Goal: Transaction & Acquisition: Purchase product/service

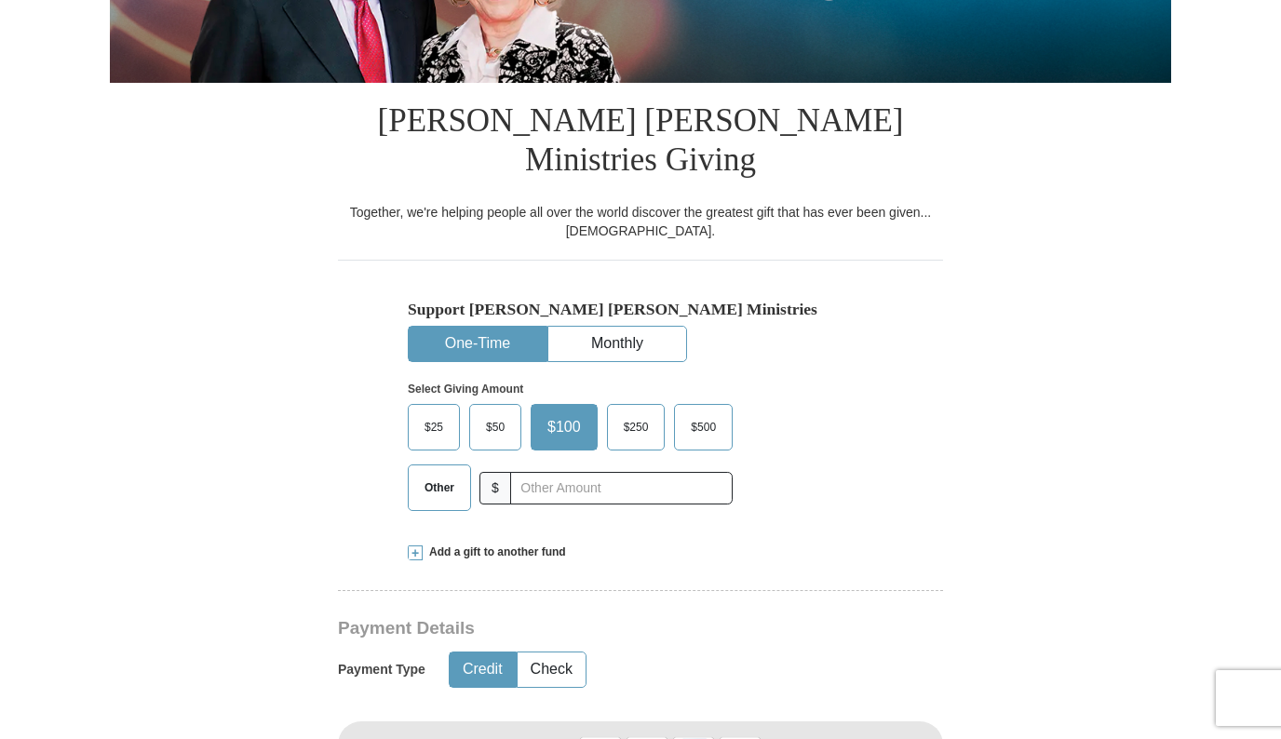
click at [473, 327] on button "One-Time" at bounding box center [478, 344] width 138 height 34
click at [564, 413] on span "$100" at bounding box center [564, 427] width 52 height 28
click at [0, 0] on input "$100" at bounding box center [0, 0] width 0 height 0
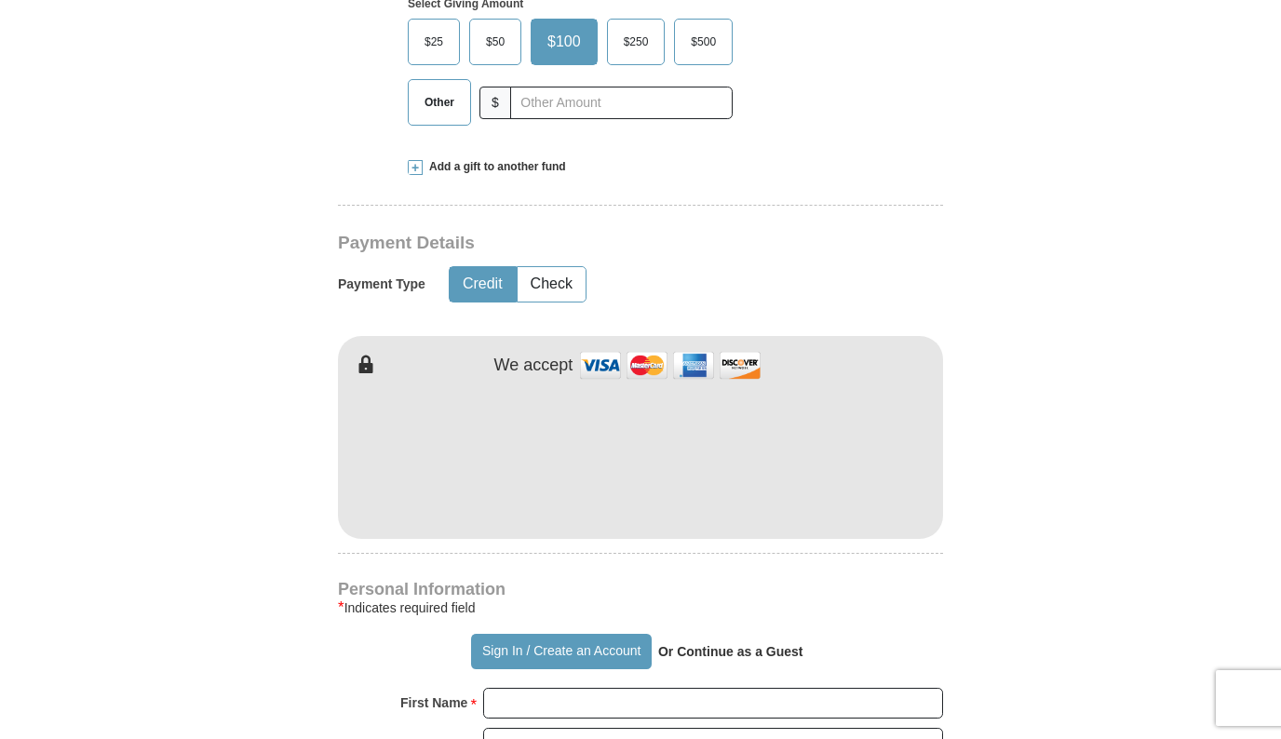
scroll to position [771, 0]
click at [602, 343] on img at bounding box center [670, 363] width 186 height 40
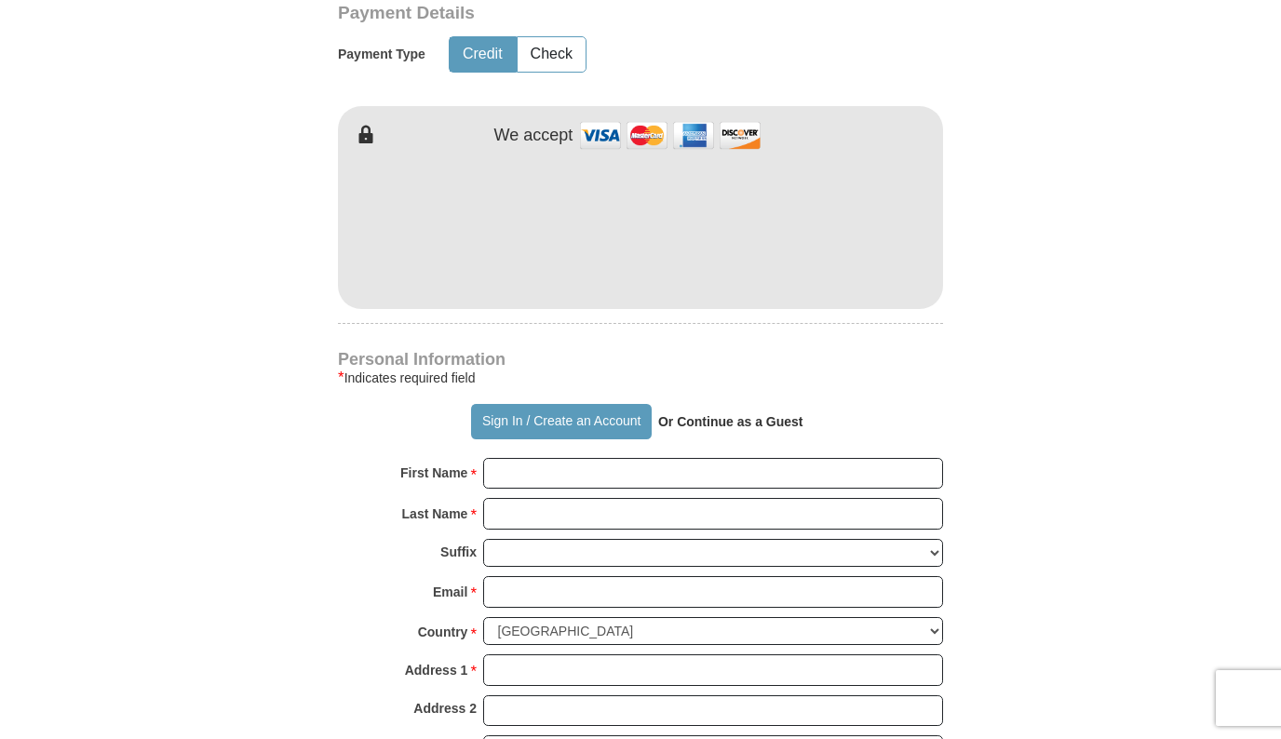
scroll to position [1016, 0]
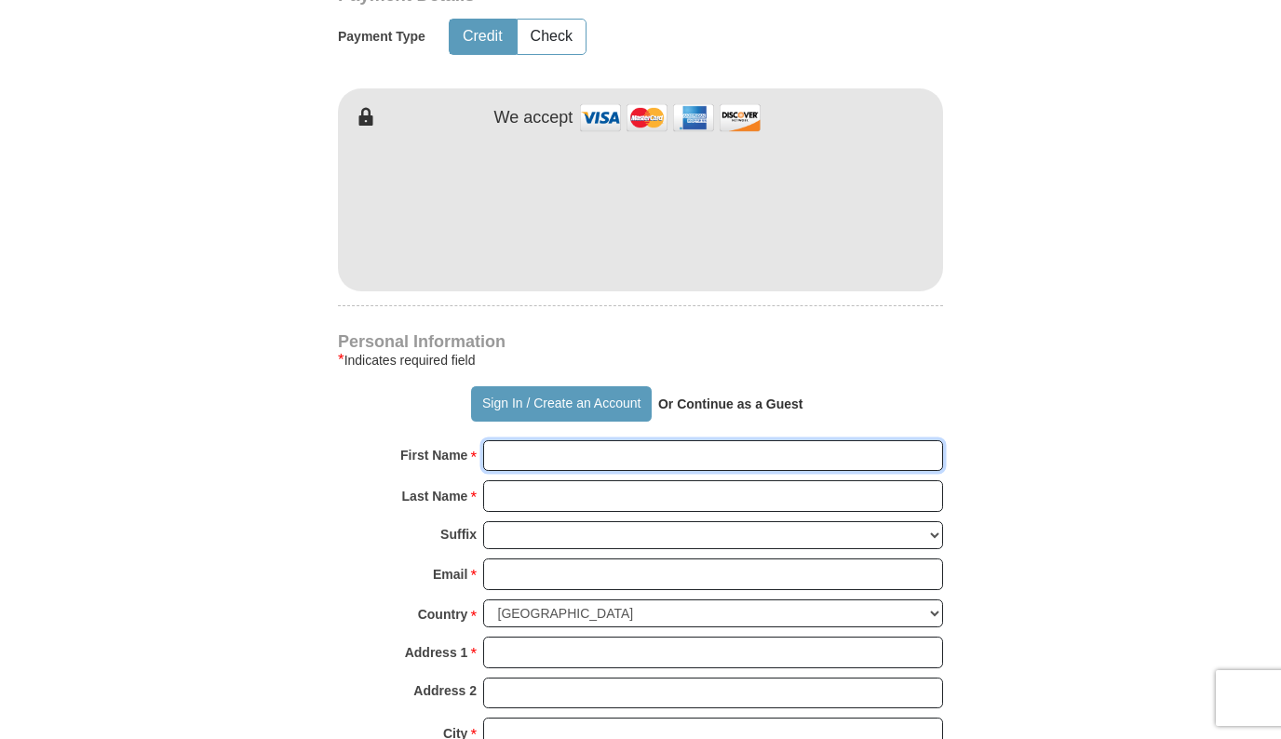
click at [511, 440] on input "First Name *" at bounding box center [713, 456] width 460 height 32
type input "[PERSON_NAME]"
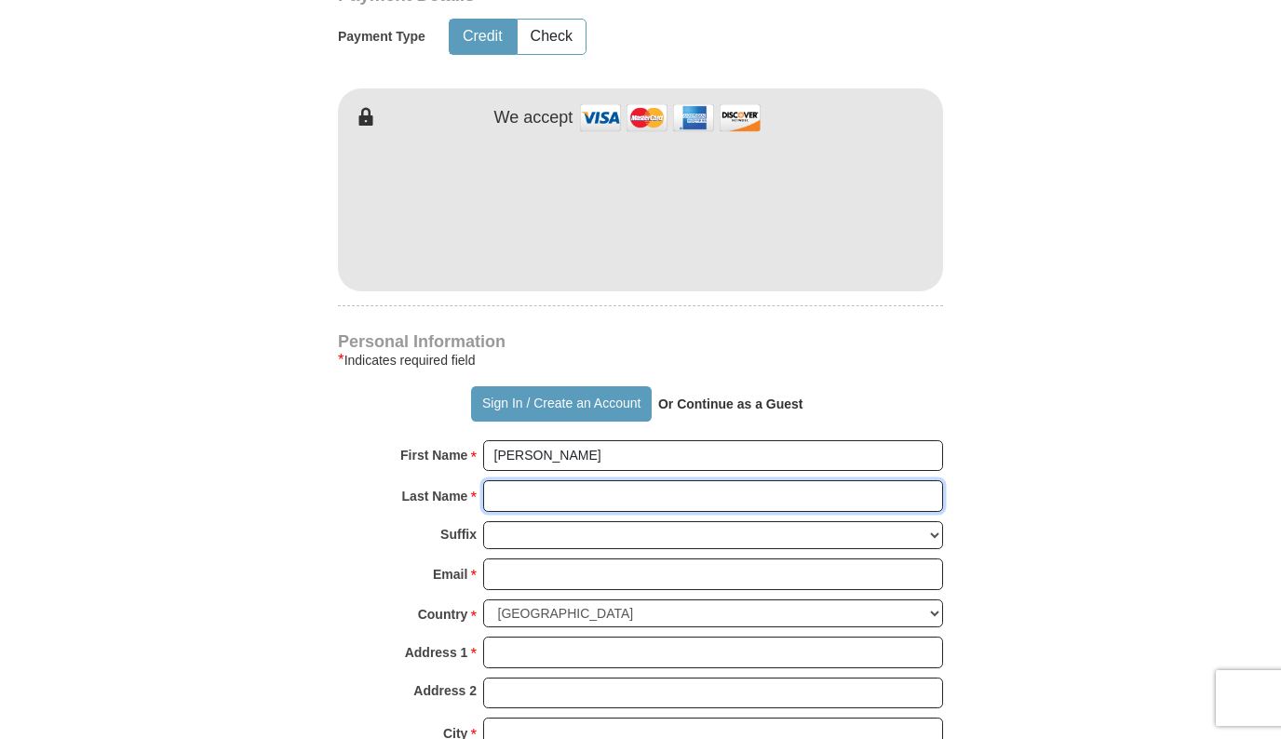
click at [508, 480] on input "Last Name *" at bounding box center [713, 496] width 460 height 32
type input "Young"
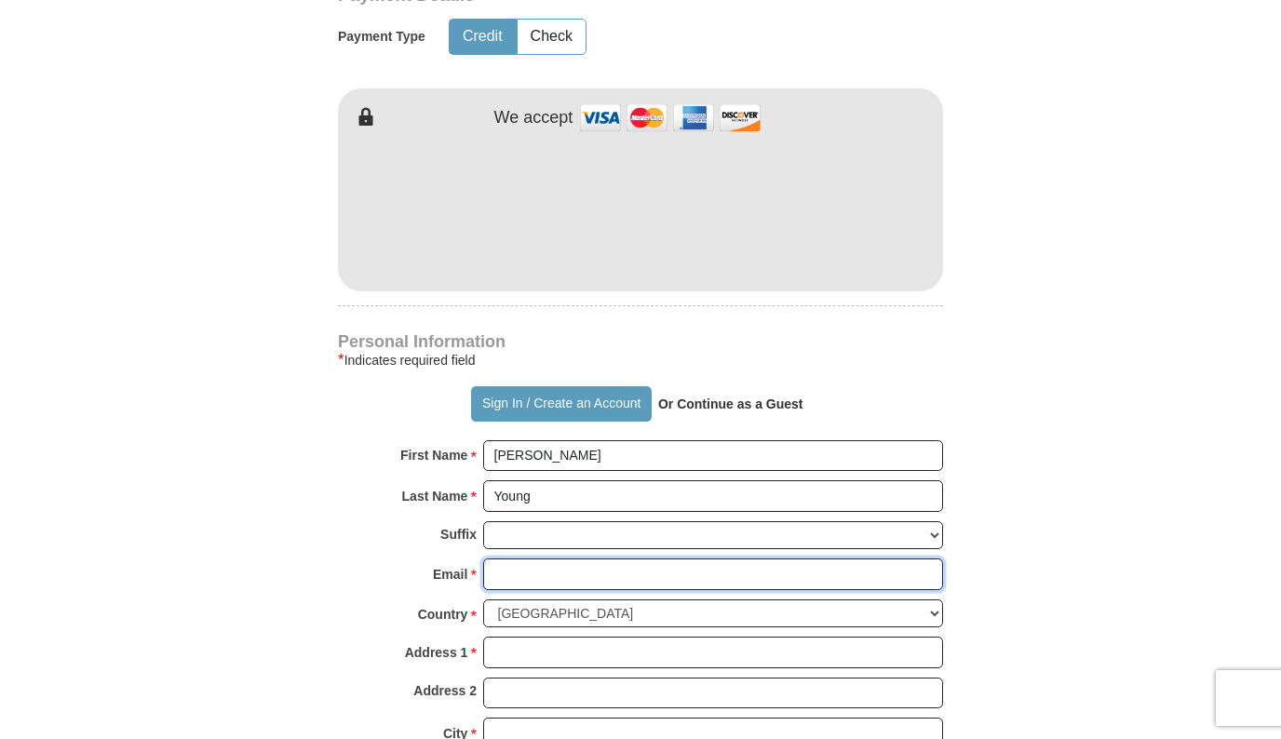
click at [503, 558] on input "Email *" at bounding box center [713, 574] width 460 height 32
type input "[EMAIL_ADDRESS][DOMAIN_NAME]"
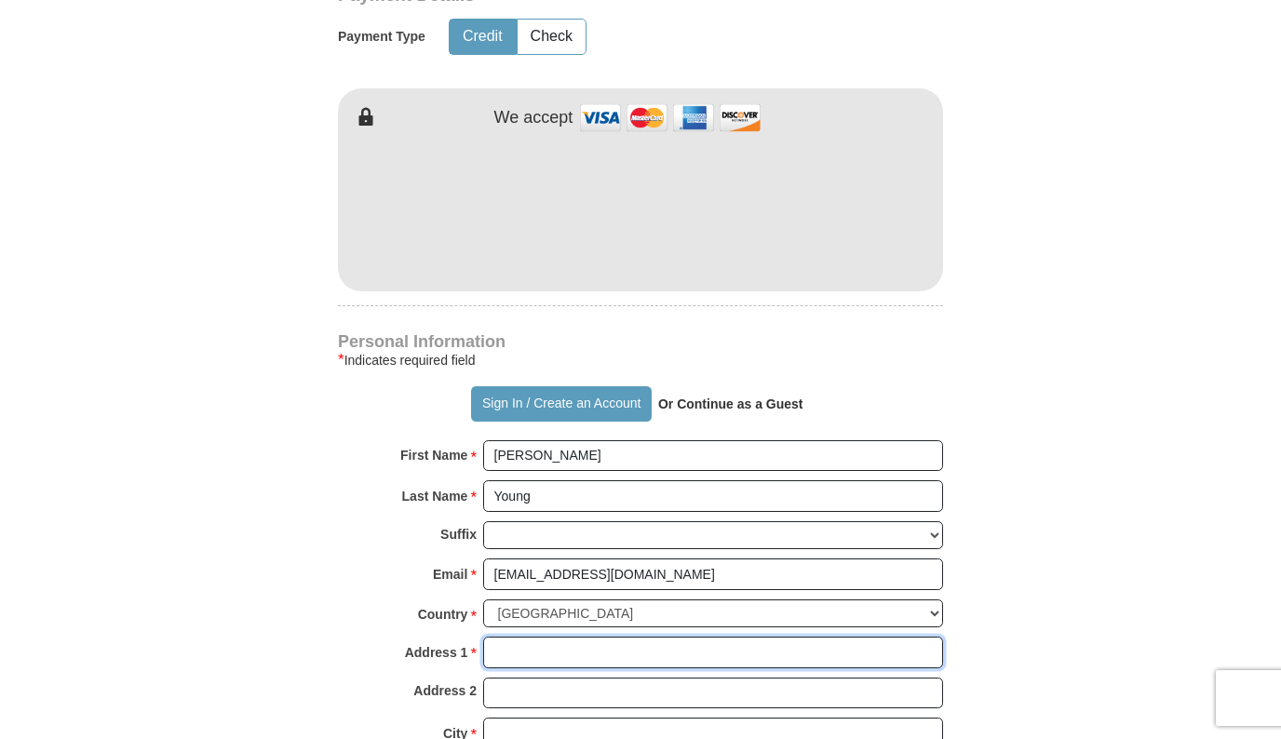
click at [510, 637] on input "Address 1 *" at bounding box center [713, 653] width 460 height 32
type input "[STREET_ADDRESS][PERSON_NAME]"
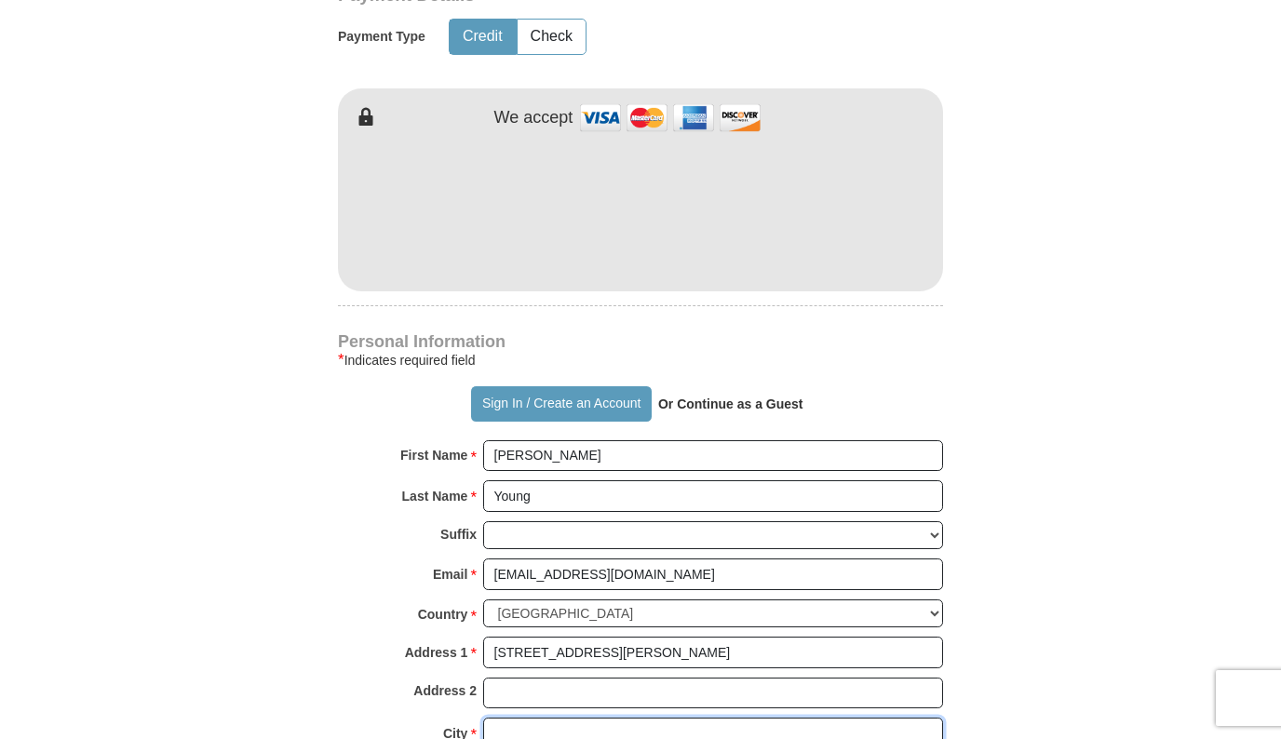
click at [509, 718] on input "City *" at bounding box center [713, 734] width 460 height 32
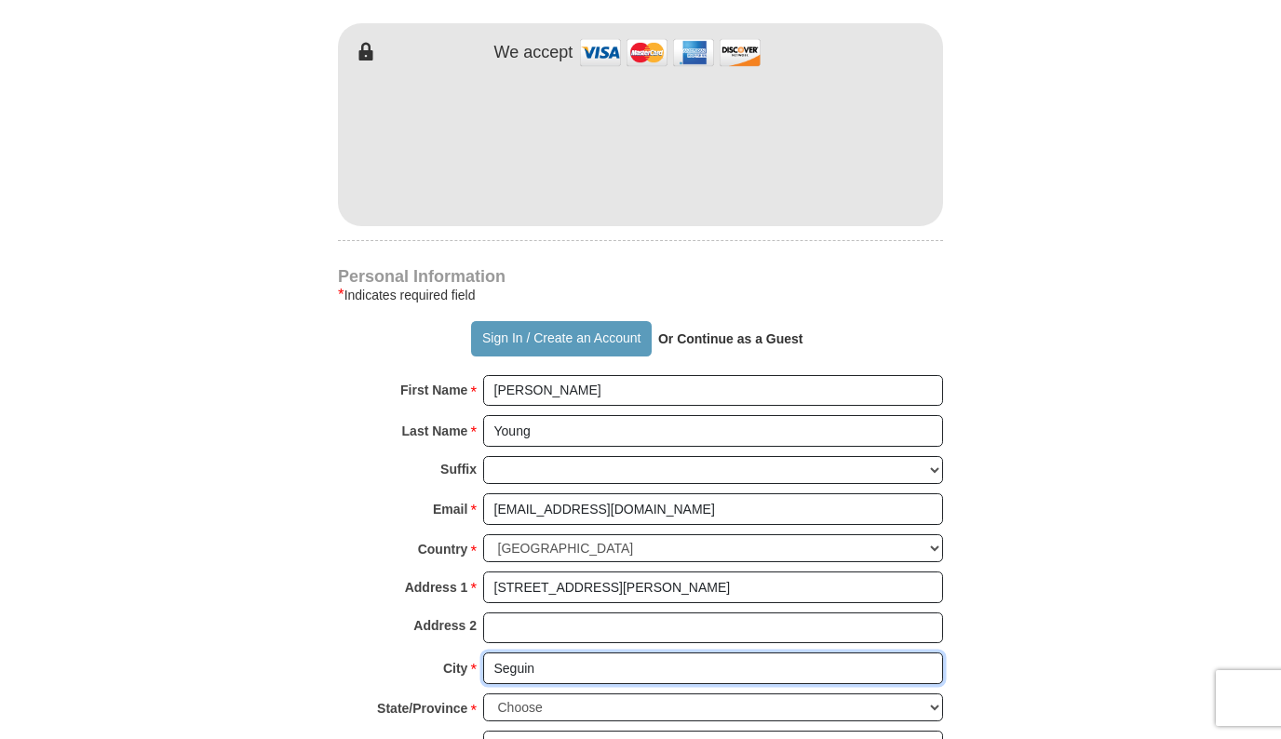
type input "Seguin"
select select "[GEOGRAPHIC_DATA]"
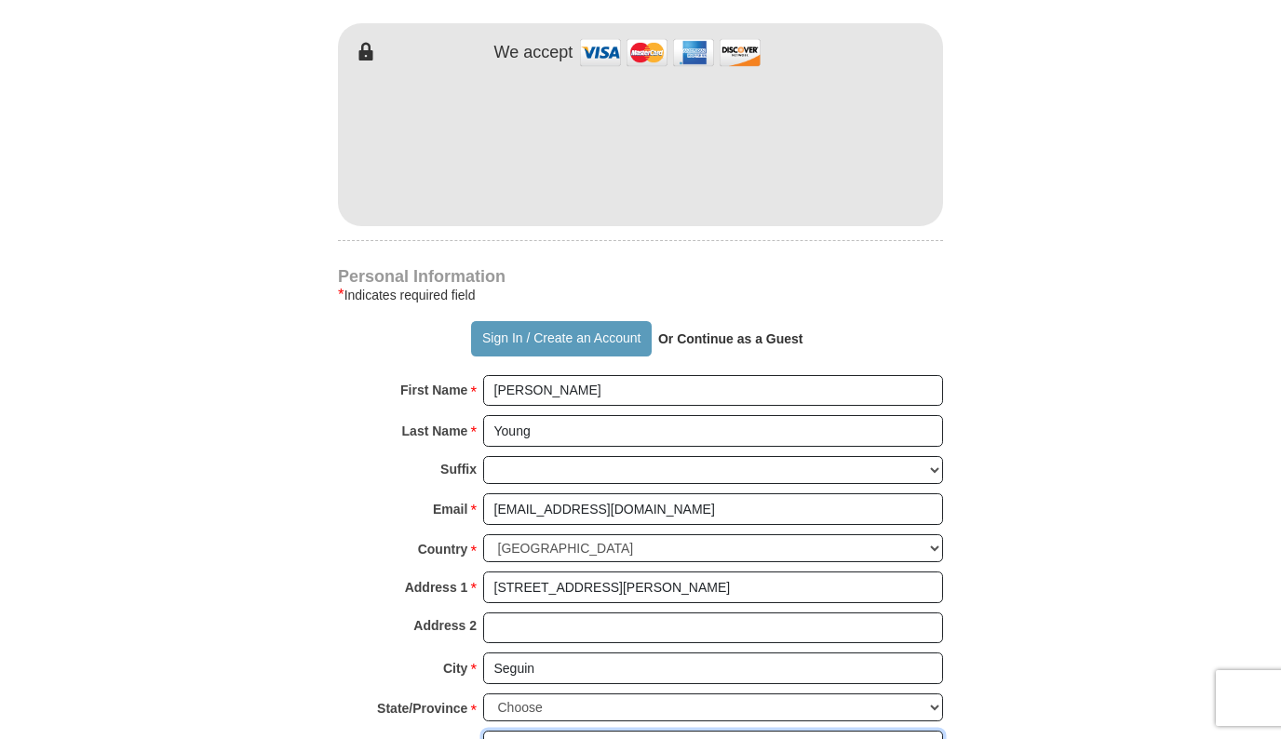
click at [562, 731] on input "ZIP/Postal Code *" at bounding box center [713, 747] width 460 height 32
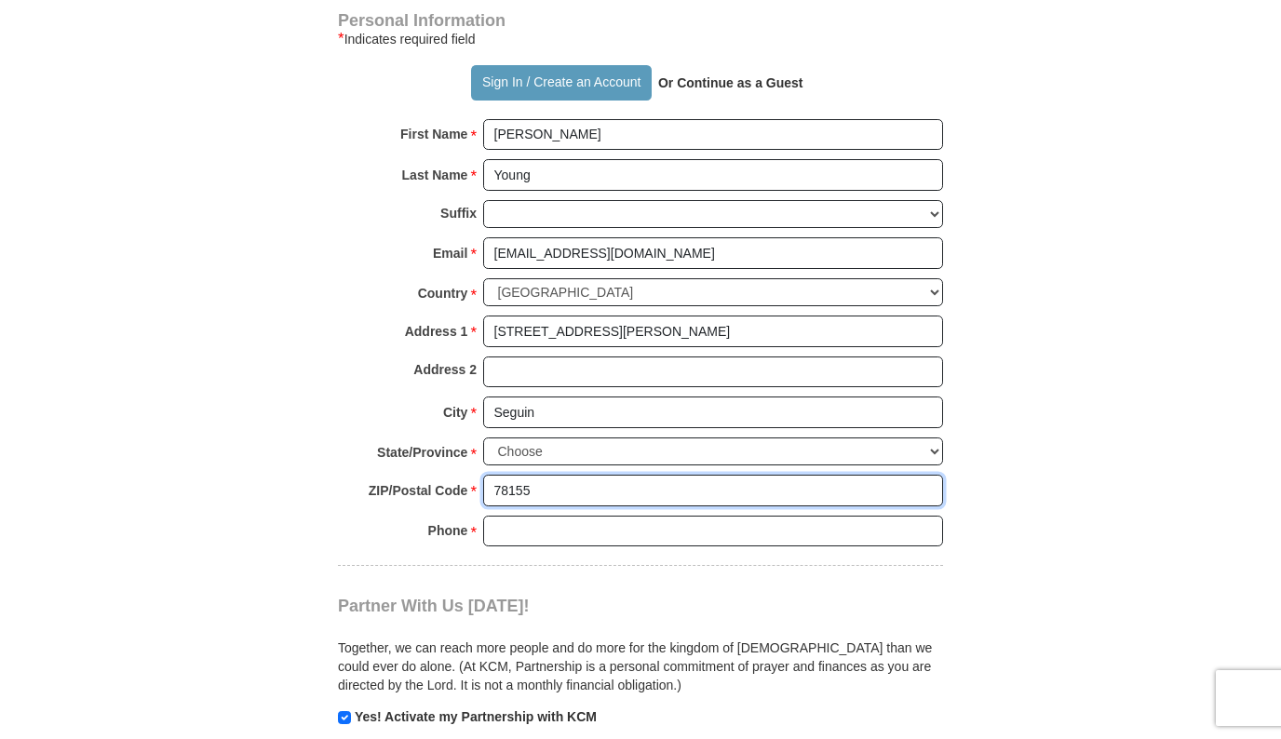
scroll to position [1346, 0]
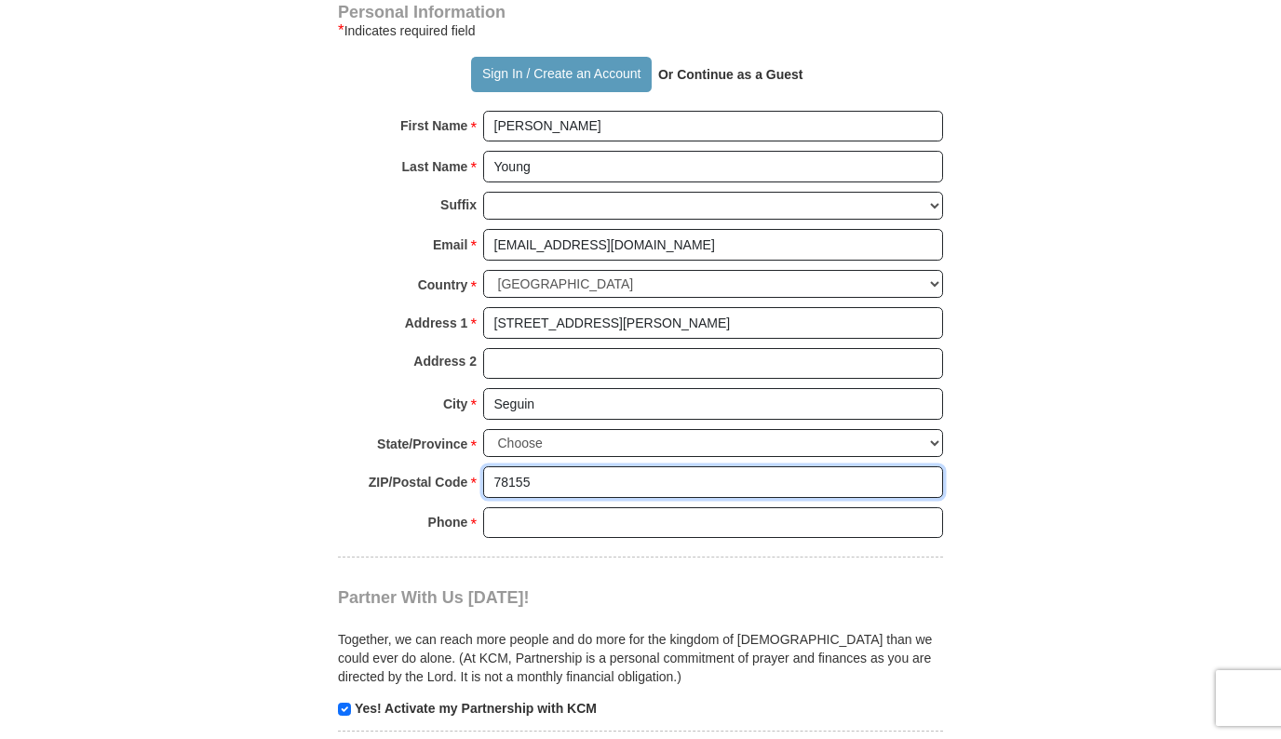
type input "78155"
click at [510, 507] on input "Phone * *" at bounding box center [713, 523] width 460 height 32
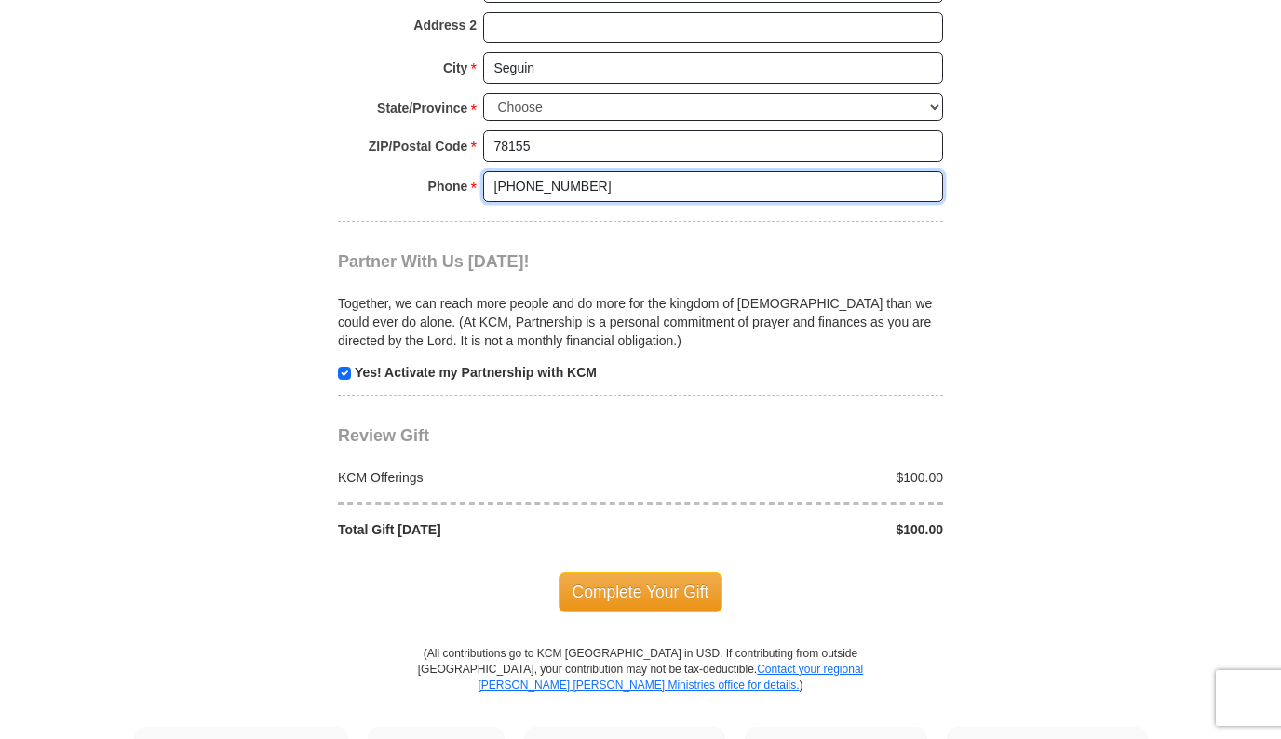
scroll to position [1683, 0]
type input "[PHONE_NUMBER]"
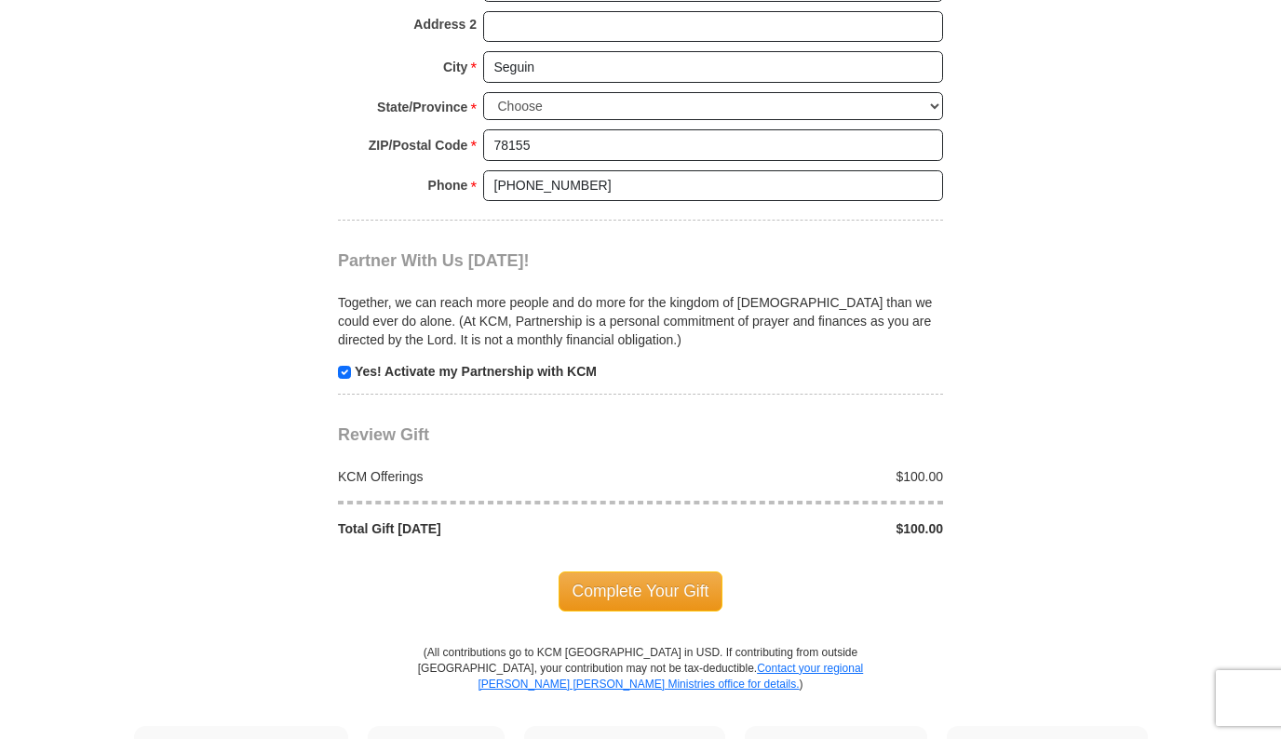
click at [339, 366] on input "checkbox" at bounding box center [344, 372] width 13 height 13
checkbox input "false"
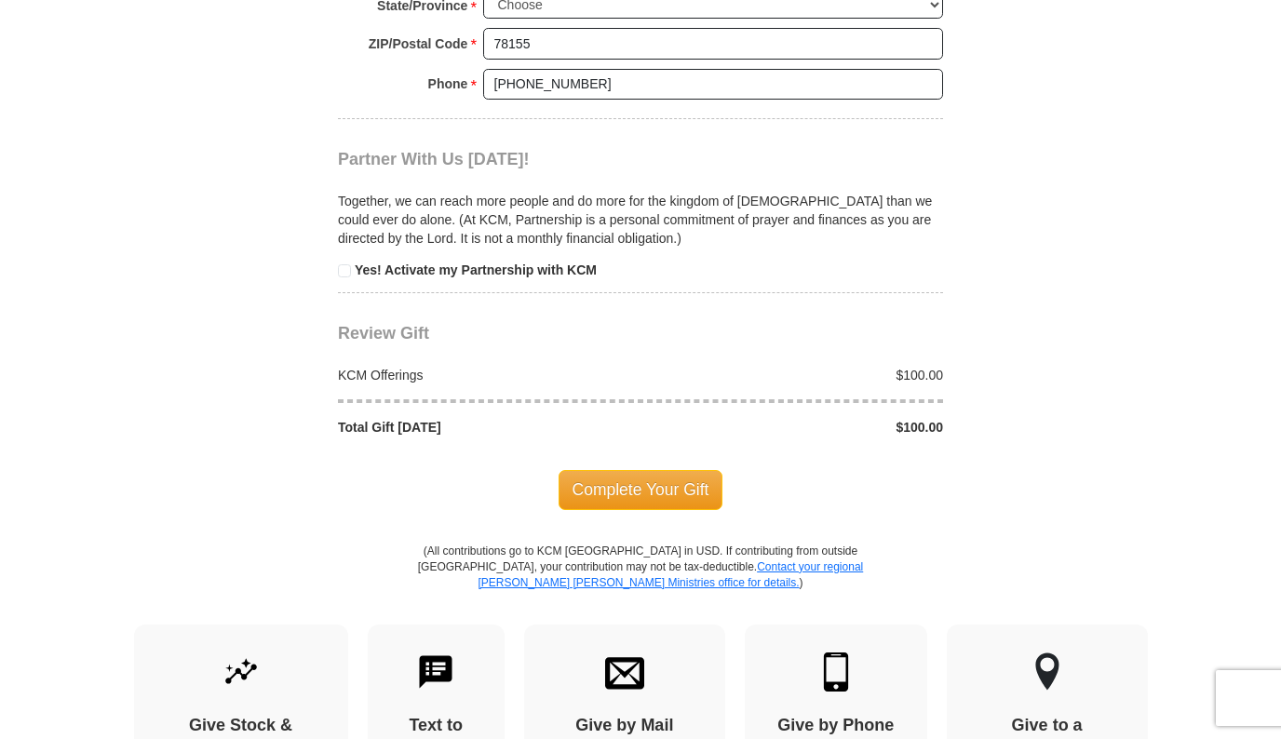
scroll to position [1783, 0]
click at [641, 471] on span "Complete Your Gift" at bounding box center [640, 490] width 165 height 39
